Goal: Task Accomplishment & Management: Manage account settings

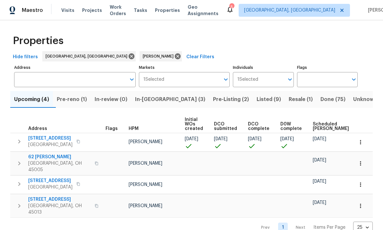
click at [213, 98] on span "Pre-Listing (2)" at bounding box center [231, 99] width 36 height 9
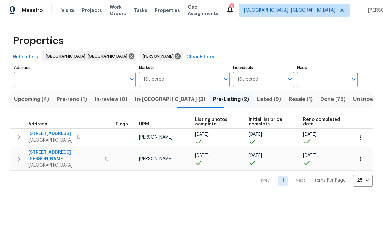
click at [58, 154] on span "[STREET_ADDRESS][PERSON_NAME]" at bounding box center [64, 155] width 73 height 13
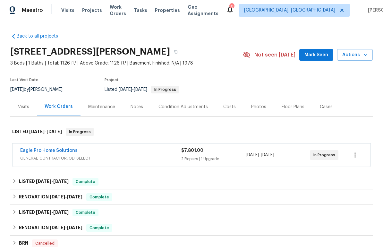
click at [139, 107] on div "Notes" at bounding box center [137, 107] width 13 height 6
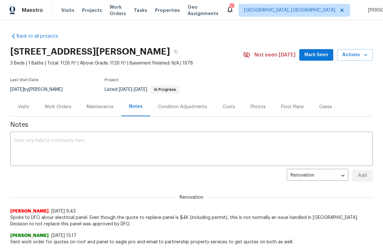
click at [127, 143] on textarea at bounding box center [191, 149] width 355 height 22
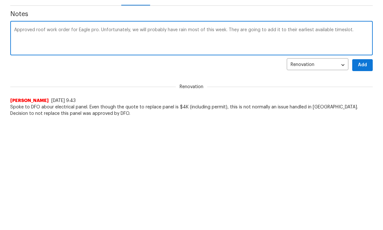
type textarea "Approved roof work order for Eagle pro. Unfortunately, we will probably have ra…"
click at [363, 172] on span "Add" at bounding box center [363, 176] width 10 height 8
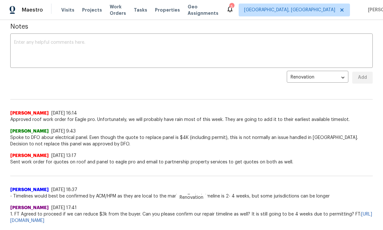
scroll to position [103, 0]
